Goal: Information Seeking & Learning: Learn about a topic

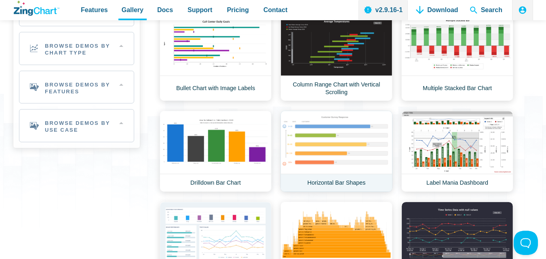
scroll to position [121, 0]
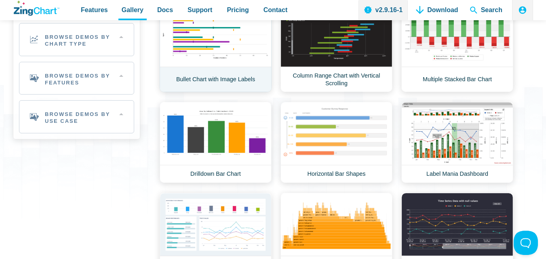
click at [200, 80] on link "Bullet Chart with Image Labels" at bounding box center [216, 48] width 112 height 89
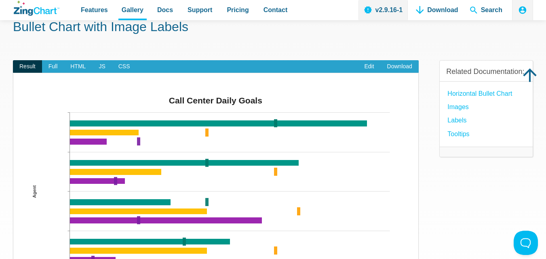
scroll to position [40, 0]
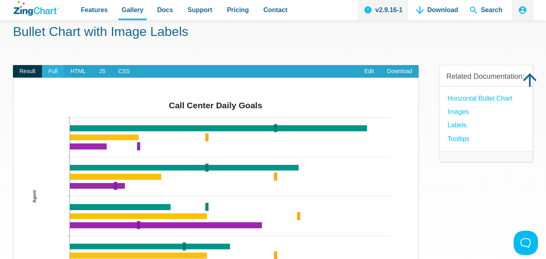
click at [57, 72] on span "Full" at bounding box center [53, 71] width 22 height 13
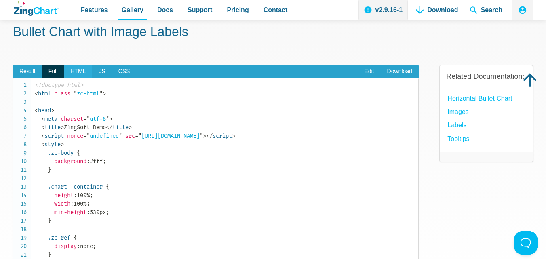
click at [76, 73] on span "HTML" at bounding box center [78, 71] width 28 height 13
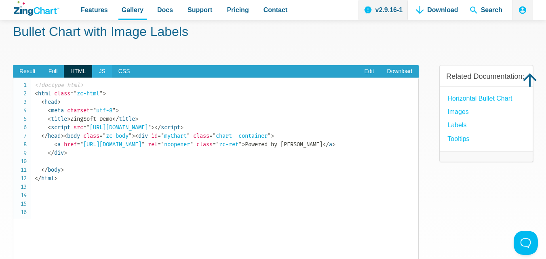
click at [97, 73] on span "JS" at bounding box center [101, 71] width 19 height 13
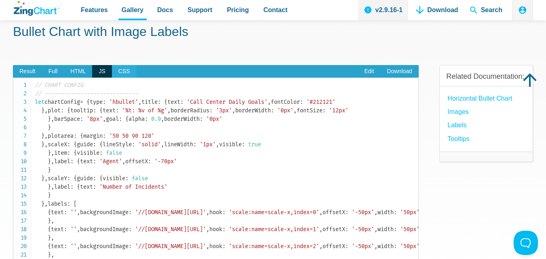
click at [121, 72] on span "CSS" at bounding box center [124, 71] width 25 height 13
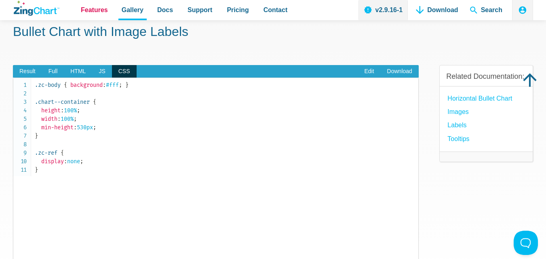
click at [91, 11] on span "Features" at bounding box center [94, 9] width 27 height 11
